Goal: Information Seeking & Learning: Learn about a topic

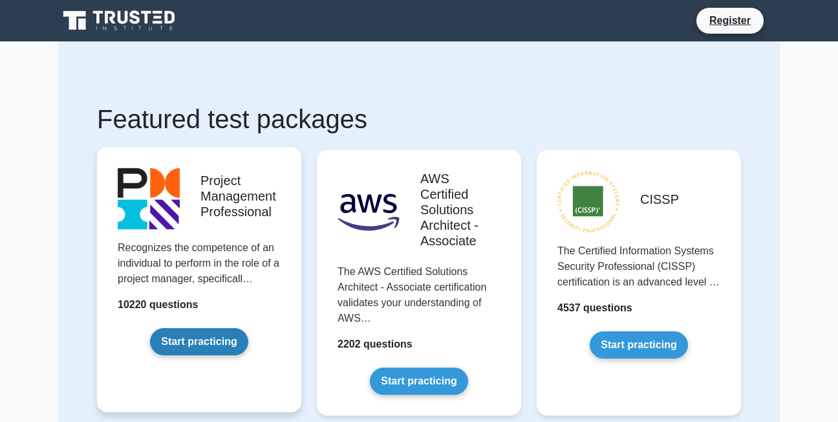
drag, startPoint x: 0, startPoint y: 0, endPoint x: 186, endPoint y: 336, distance: 384.5
click at [186, 336] on link "Start practicing" at bounding box center [199, 341] width 98 height 27
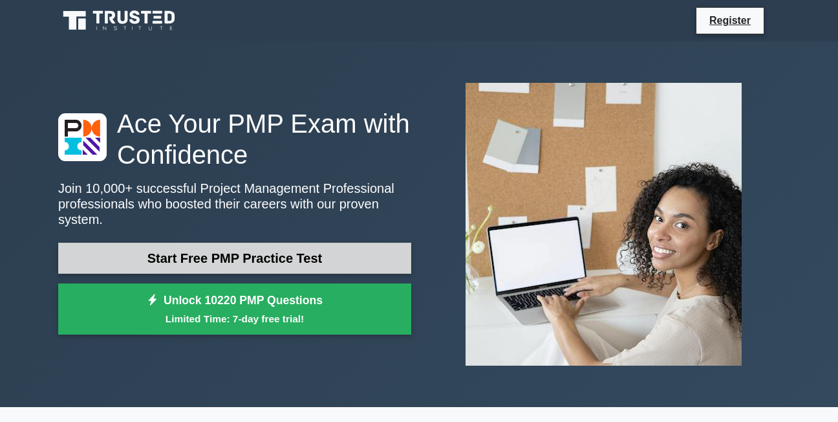
click at [365, 246] on link "Start Free PMP Practice Test" at bounding box center [234, 258] width 353 height 31
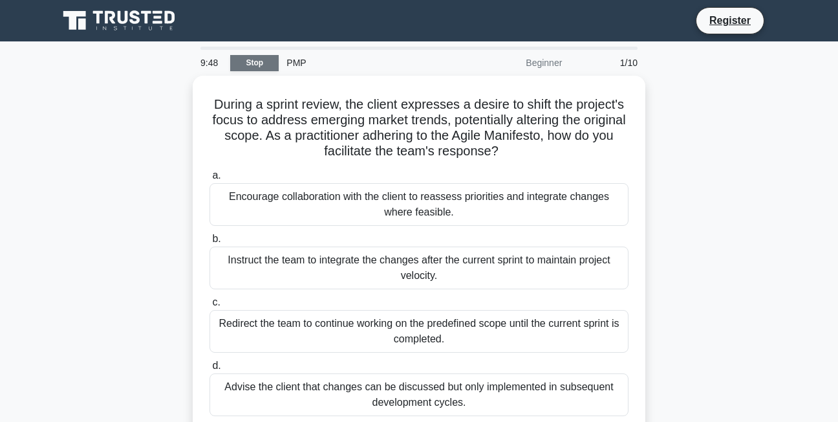
click at [244, 63] on link "Stop" at bounding box center [254, 63] width 49 height 16
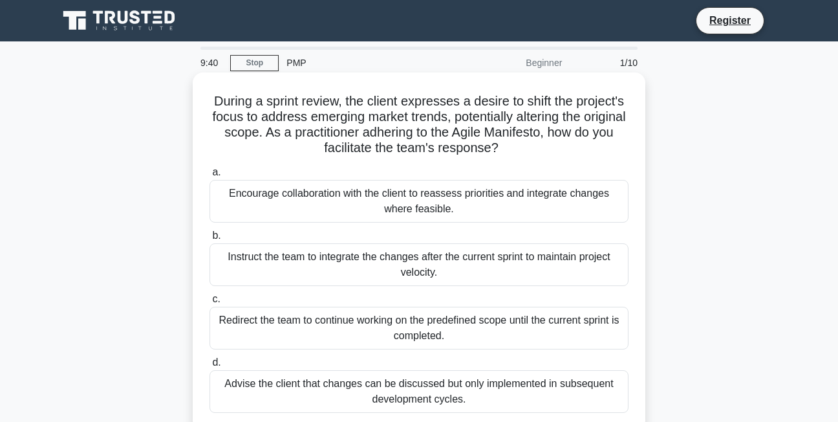
click at [251, 202] on div "Encourage collaboration with the client to reassess priorities and integrate ch…" at bounding box center [419, 201] width 419 height 43
click at [210, 177] on input "a. Encourage collaboration with the client to reassess priorities and integrate…" at bounding box center [210, 172] width 0 height 8
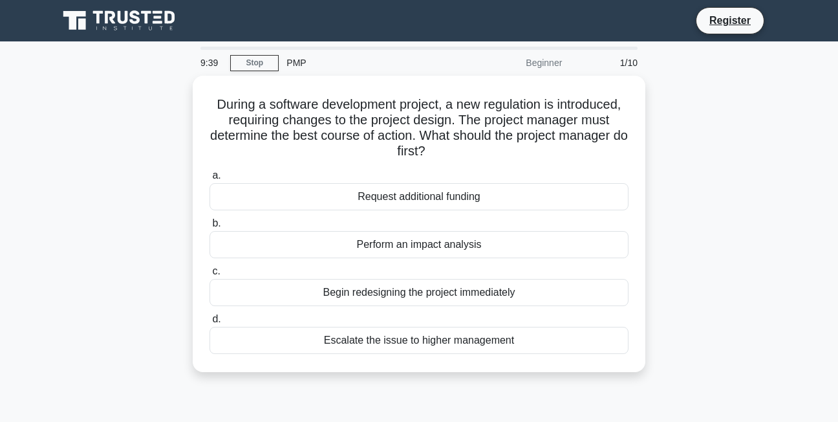
click at [251, 202] on div "Request additional funding" at bounding box center [419, 196] width 419 height 27
click at [210, 180] on input "a. Request additional funding" at bounding box center [210, 175] width 0 height 8
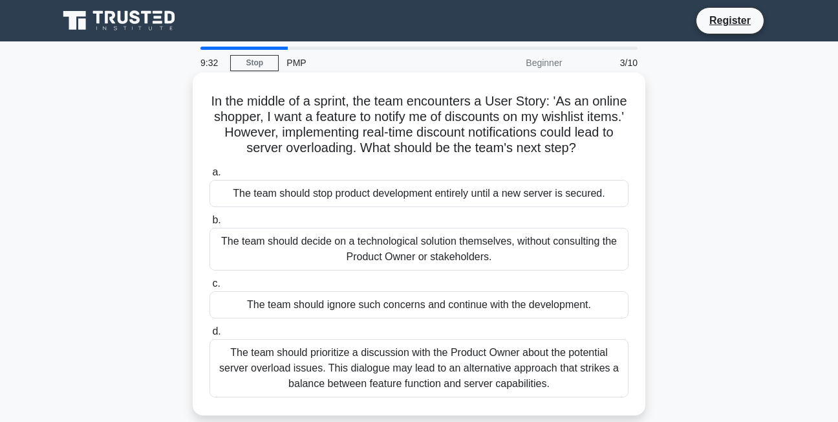
drag, startPoint x: 251, startPoint y: 202, endPoint x: 402, endPoint y: 94, distance: 186.3
click at [402, 94] on div "In the middle of a sprint, the team encounters a User Story: 'As an online shop…" at bounding box center [419, 244] width 442 height 332
click at [526, 378] on div "The team should prioritize a discussion with the Product Owner about the potent…" at bounding box center [419, 368] width 419 height 58
click at [210, 336] on input "d. The team should prioritize a discussion with the Product Owner about the pot…" at bounding box center [210, 331] width 0 height 8
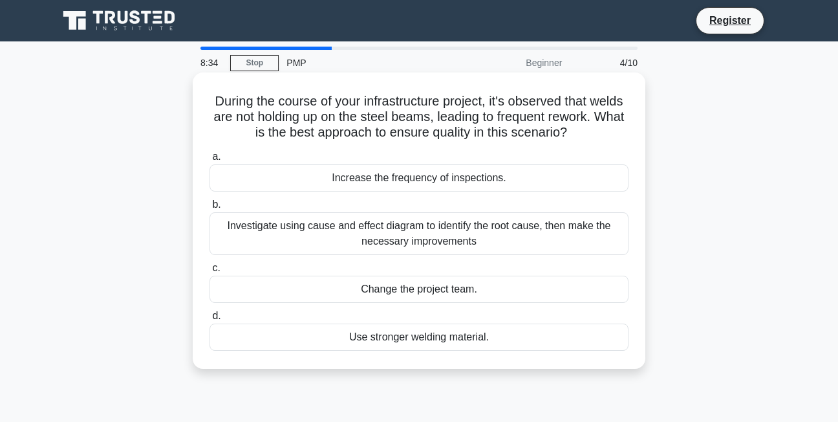
click at [424, 337] on div "Use stronger welding material." at bounding box center [419, 336] width 419 height 27
click at [210, 320] on input "d. Use stronger welding material." at bounding box center [210, 316] width 0 height 8
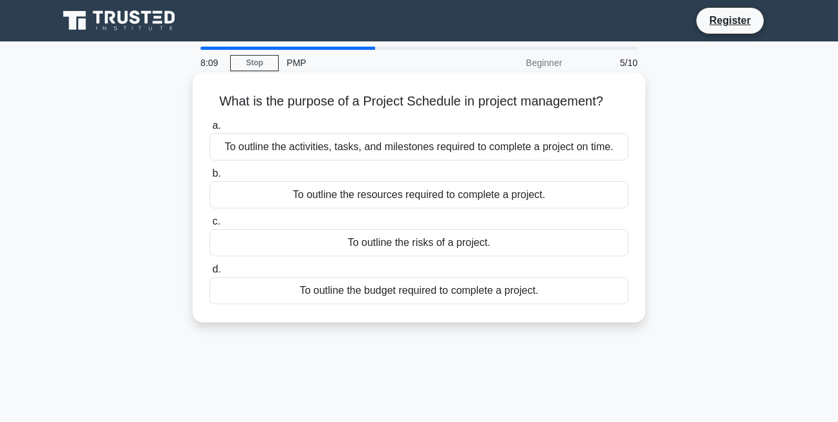
click at [482, 153] on div "To outline the activities, tasks, and milestones required to complete a project…" at bounding box center [419, 146] width 419 height 27
click at [210, 130] on input "a. To outline the activities, tasks, and milestones required to complete a proj…" at bounding box center [210, 126] width 0 height 8
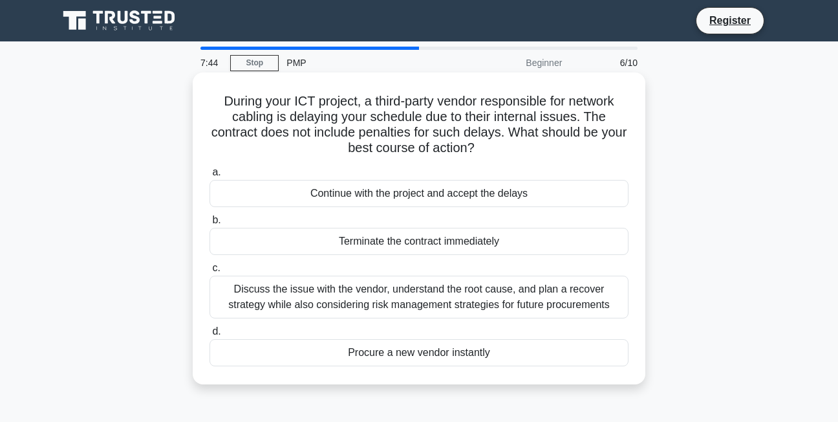
click at [480, 303] on div "Discuss the issue with the vendor, understand the root cause, and plan a recove…" at bounding box center [419, 297] width 419 height 43
click at [210, 272] on input "c. Discuss the issue with the vendor, understand the root cause, and plan a rec…" at bounding box center [210, 268] width 0 height 8
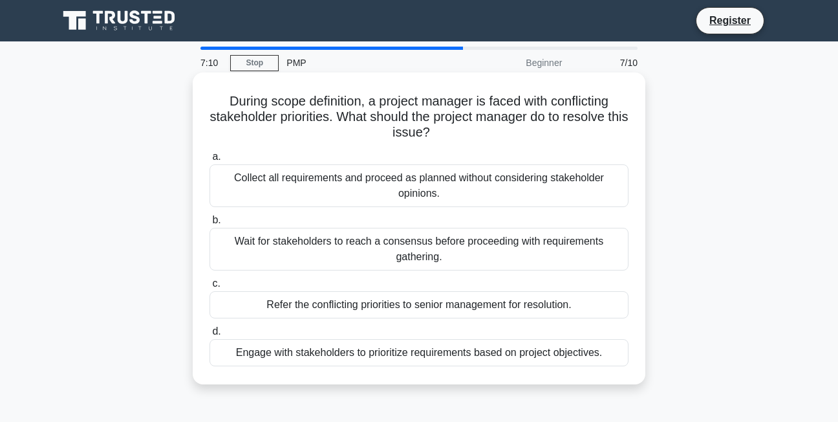
click at [407, 312] on div "Refer the conflicting priorities to senior management for resolution." at bounding box center [419, 304] width 419 height 27
click at [210, 288] on input "c. Refer the conflicting priorities to senior management for resolution." at bounding box center [210, 283] width 0 height 8
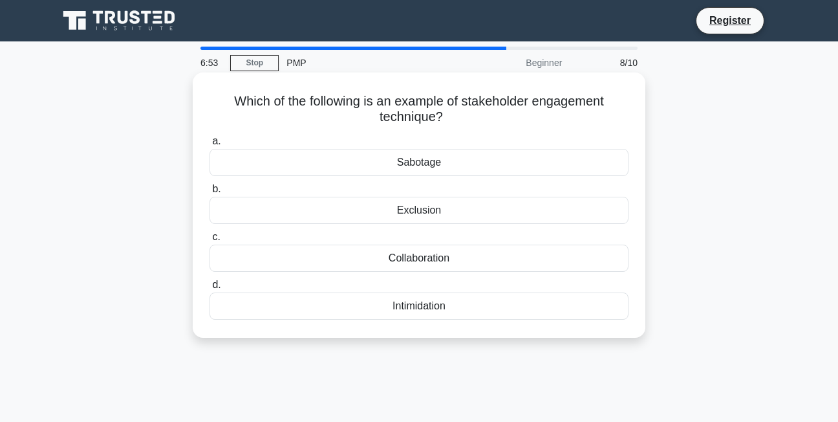
click at [420, 219] on div "Exclusion" at bounding box center [419, 210] width 419 height 27
click at [210, 193] on input "b. Exclusion" at bounding box center [210, 189] width 0 height 8
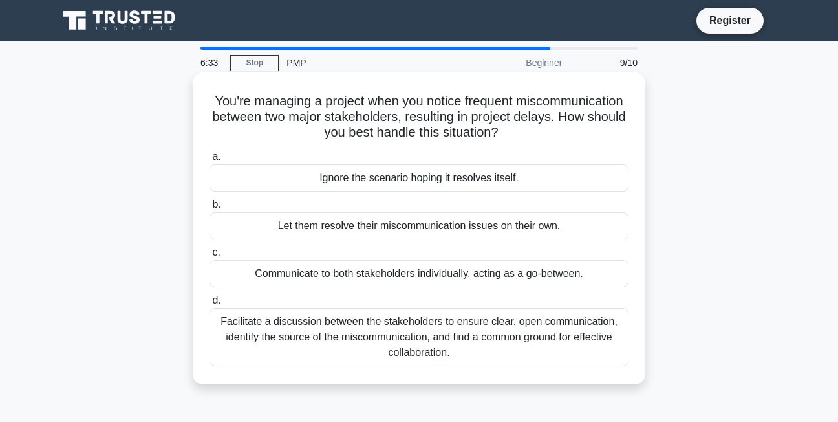
click at [429, 327] on div "Facilitate a discussion between the stakeholders to ensure clear, open communic…" at bounding box center [419, 337] width 419 height 58
click at [210, 305] on input "d. Facilitate a discussion between the stakeholders to ensure clear, open commu…" at bounding box center [210, 300] width 0 height 8
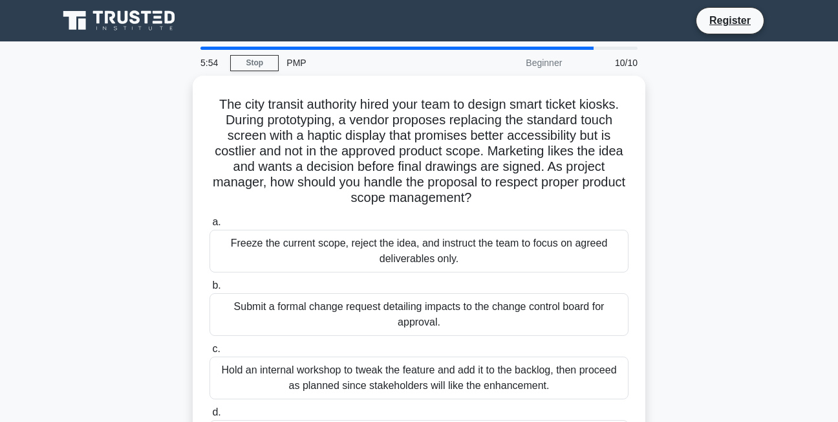
scroll to position [277, 0]
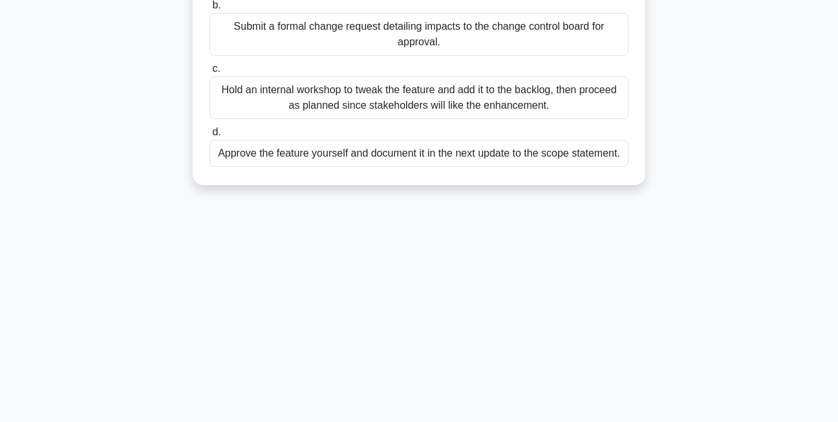
click at [564, 96] on div "Hold an internal workshop to tweak the feature and add it to the backlog, then …" at bounding box center [419, 97] width 419 height 43
click at [210, 73] on input "c. Hold an internal workshop to tweak the feature and add it to the backlog, th…" at bounding box center [210, 69] width 0 height 8
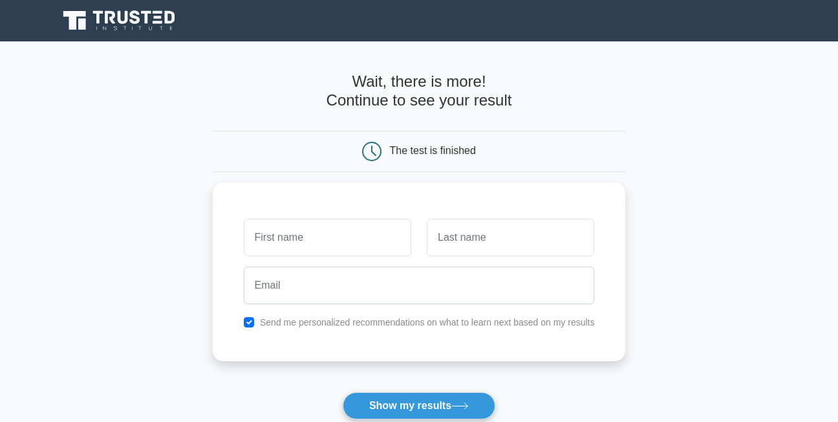
drag, startPoint x: 0, startPoint y: 0, endPoint x: 328, endPoint y: 135, distance: 354.4
click at [328, 135] on div "Wait, there is more! Continue to see your result The test is finished" at bounding box center [419, 274] width 413 height 466
drag, startPoint x: 328, startPoint y: 135, endPoint x: 305, endPoint y: 135, distance: 22.6
click at [305, 135] on div "The test is finished" at bounding box center [419, 151] width 413 height 41
type input "freshia"
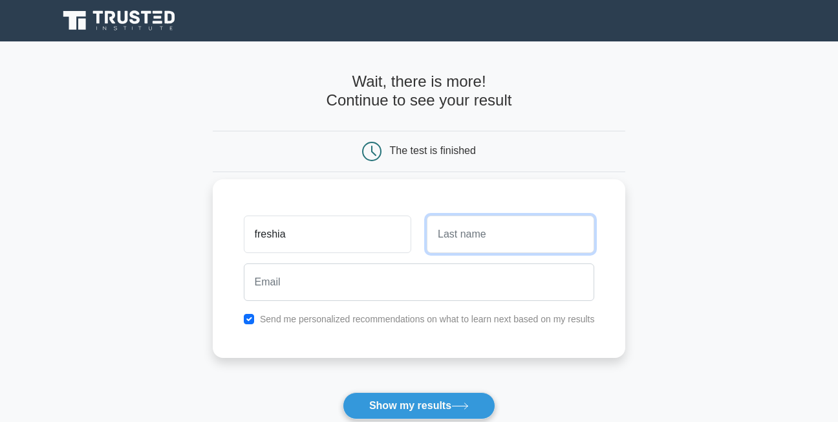
click at [512, 238] on input "text" at bounding box center [511, 234] width 168 height 38
type input "karanja"
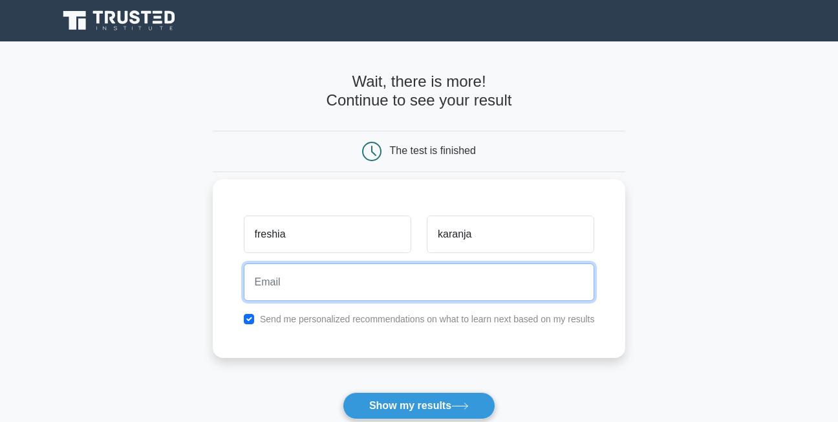
click at [421, 274] on input "email" at bounding box center [419, 282] width 351 height 38
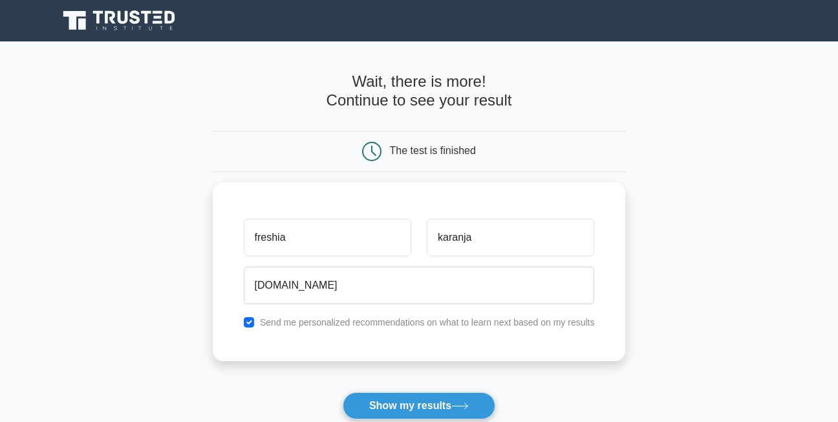
click at [543, 393] on form "Wait, there is more! Continue to see your result The test is finished freshia" at bounding box center [419, 274] width 413 height 404
click at [477, 409] on button "Show my results" at bounding box center [419, 405] width 153 height 27
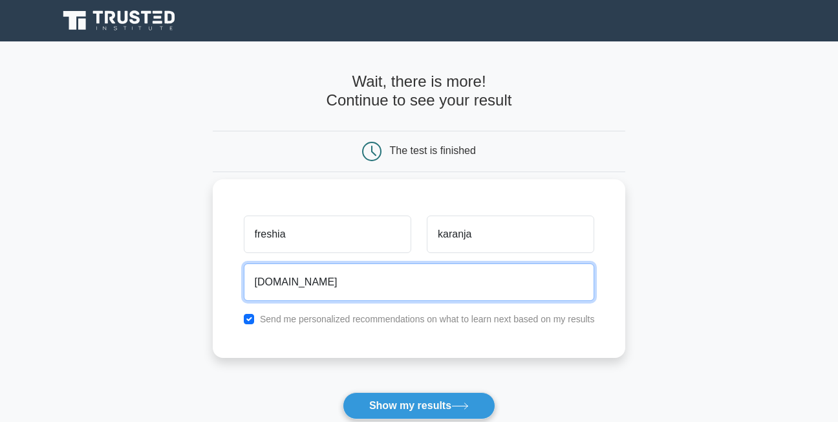
click at [327, 281] on input "freshiawangari2gmail.com" at bounding box center [419, 282] width 351 height 38
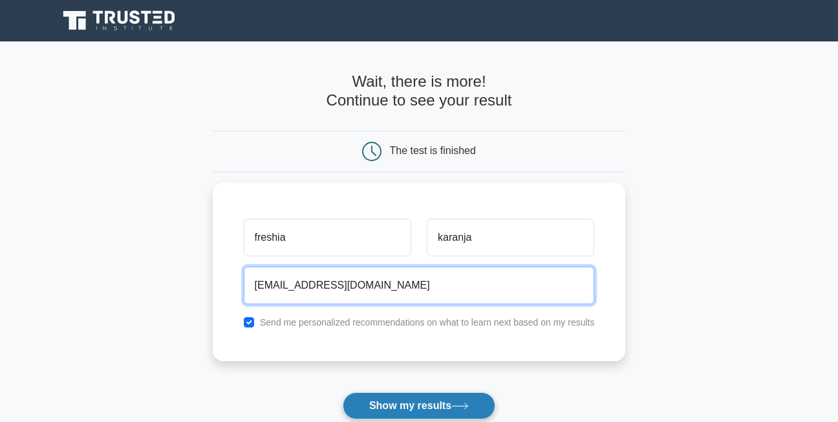
type input "freshiawangari@gmail.com"
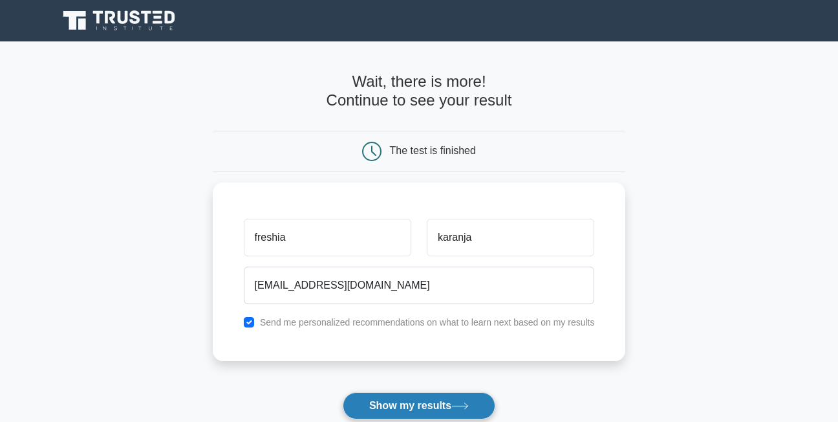
click at [382, 402] on button "Show my results" at bounding box center [419, 405] width 153 height 27
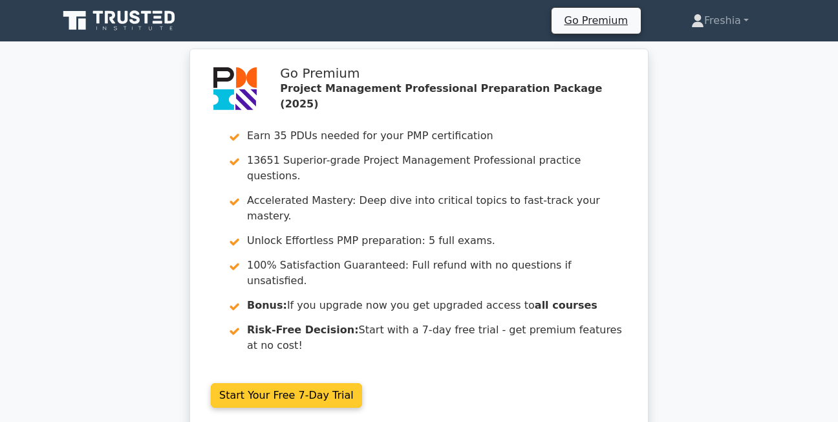
click at [336, 383] on link "Start Your Free 7-Day Trial" at bounding box center [286, 395] width 151 height 25
